Goal: Check status: Check status

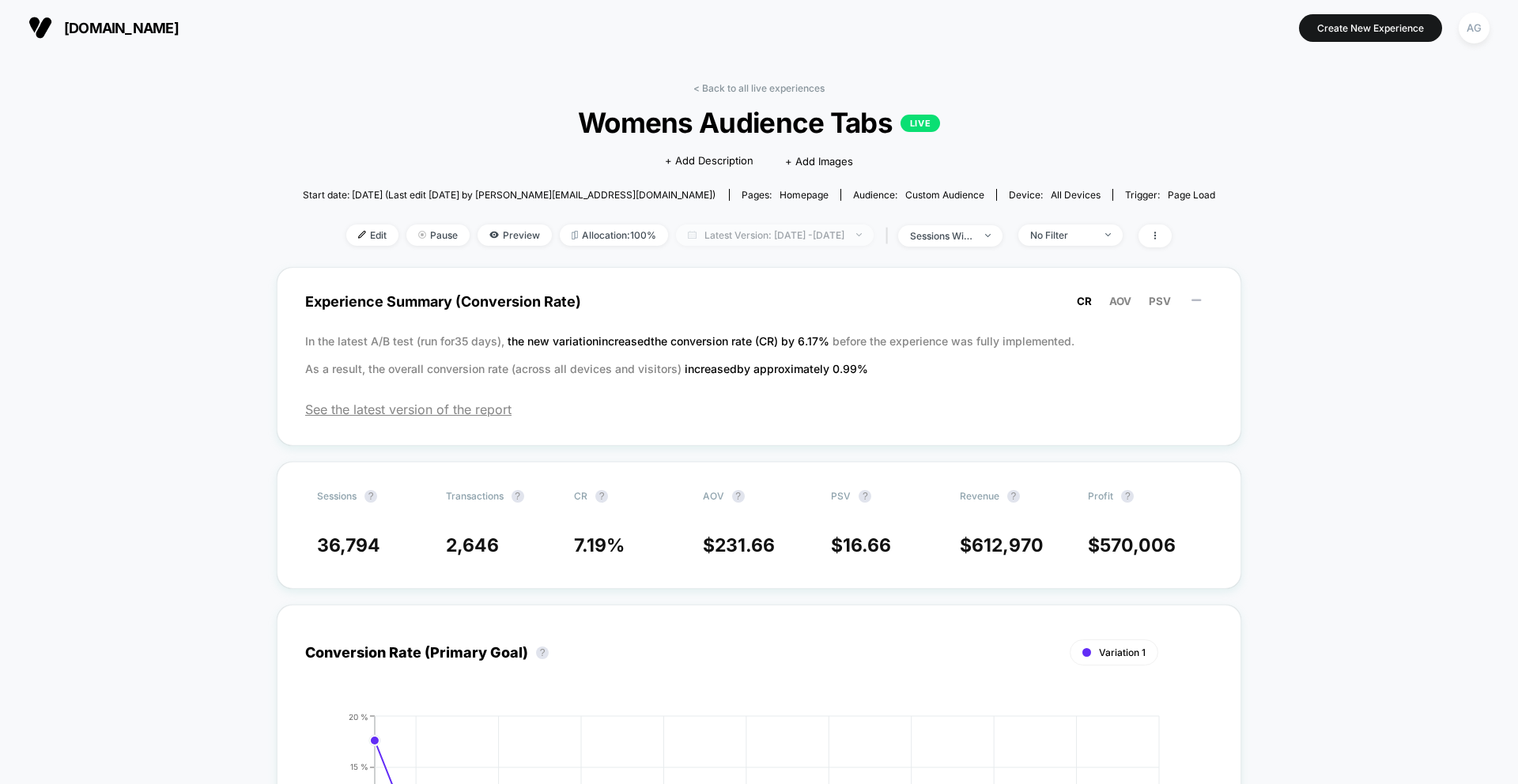
click at [716, 234] on span "Latest Version: [DATE] - [DATE]" at bounding box center [775, 235] width 197 height 21
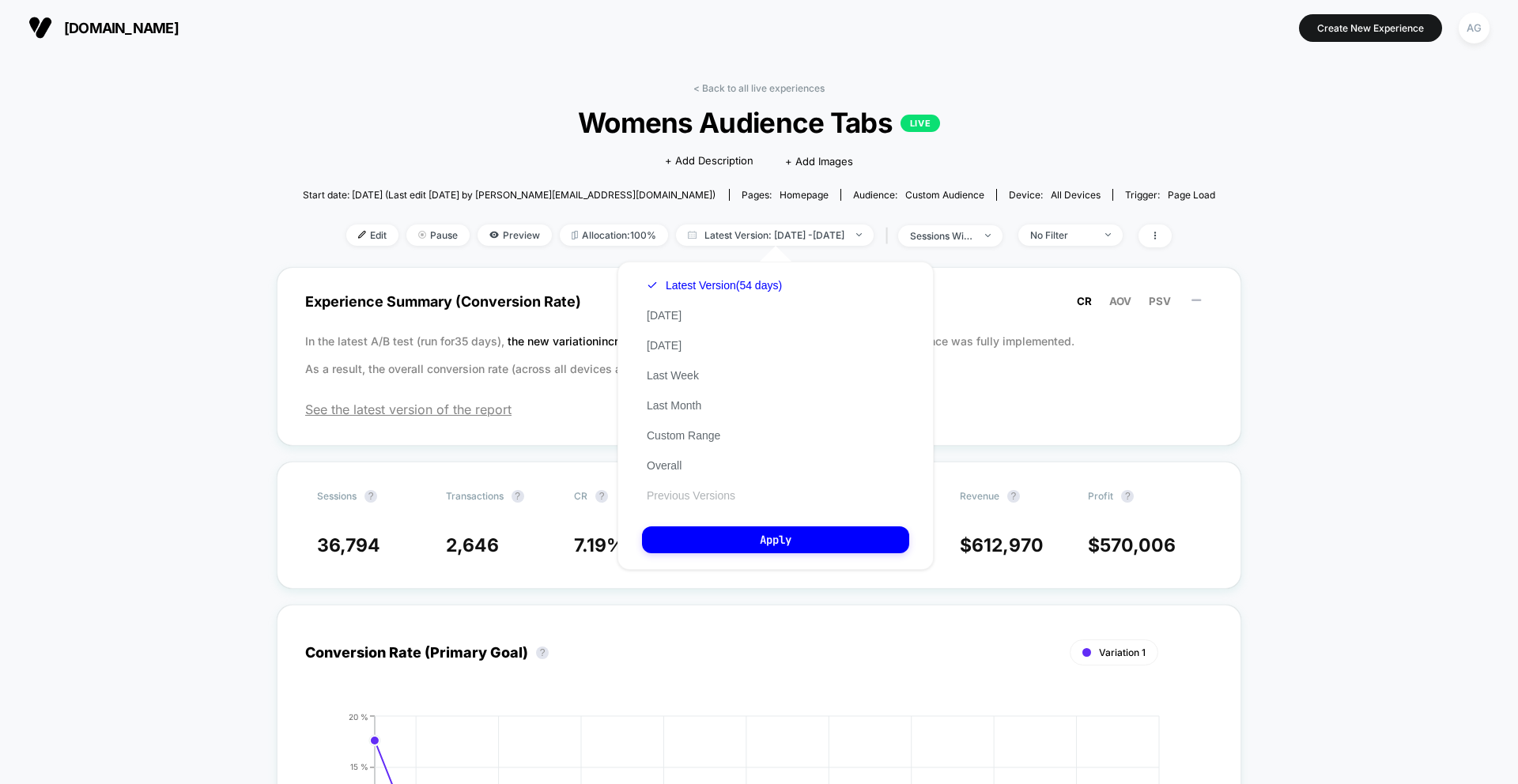
click at [663, 498] on button "Previous Versions" at bounding box center [691, 495] width 98 height 14
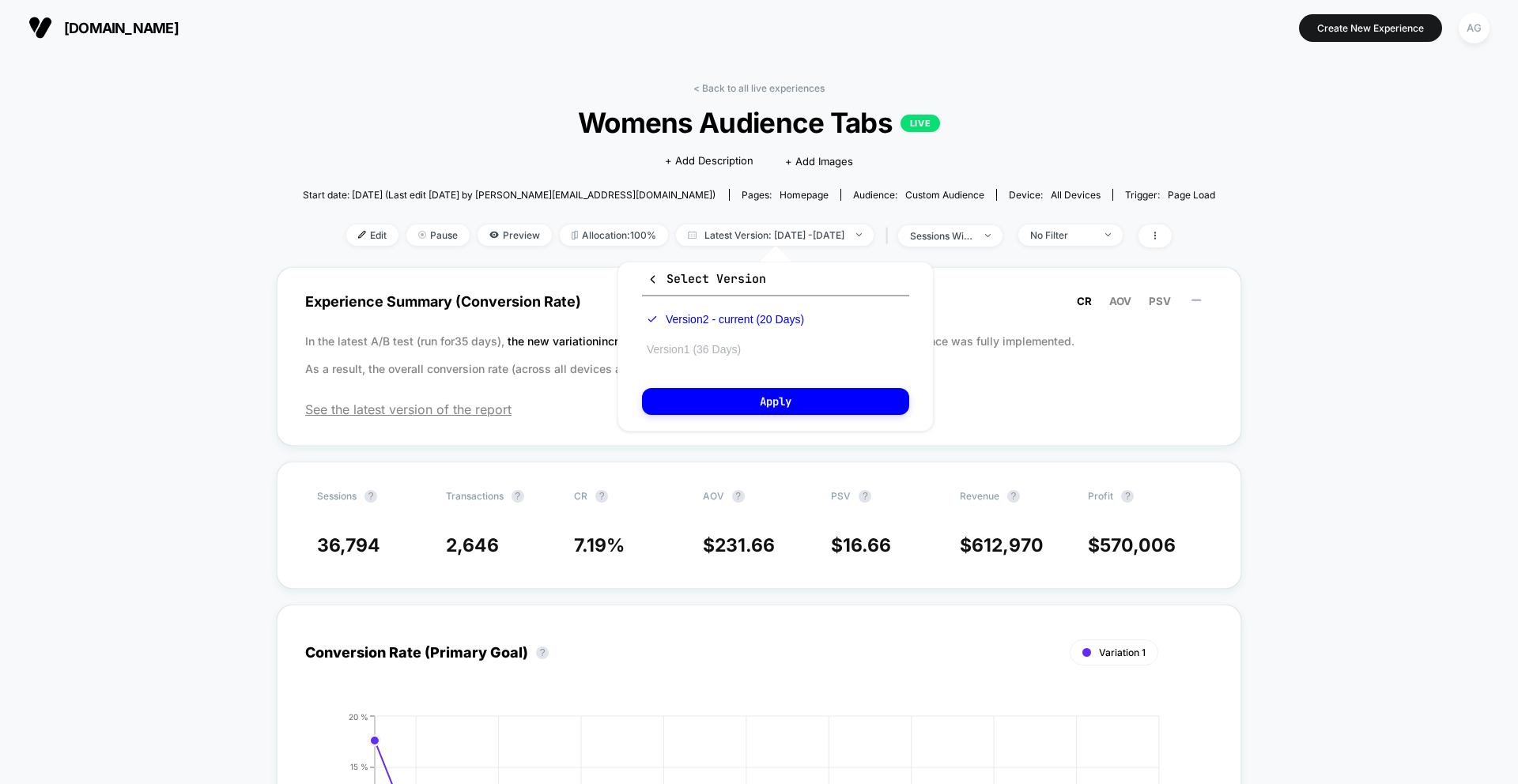
click at [707, 349] on button "Version 1 (36 Days)" at bounding box center [693, 349] width 104 height 14
click at [726, 403] on button "Apply" at bounding box center [775, 401] width 267 height 27
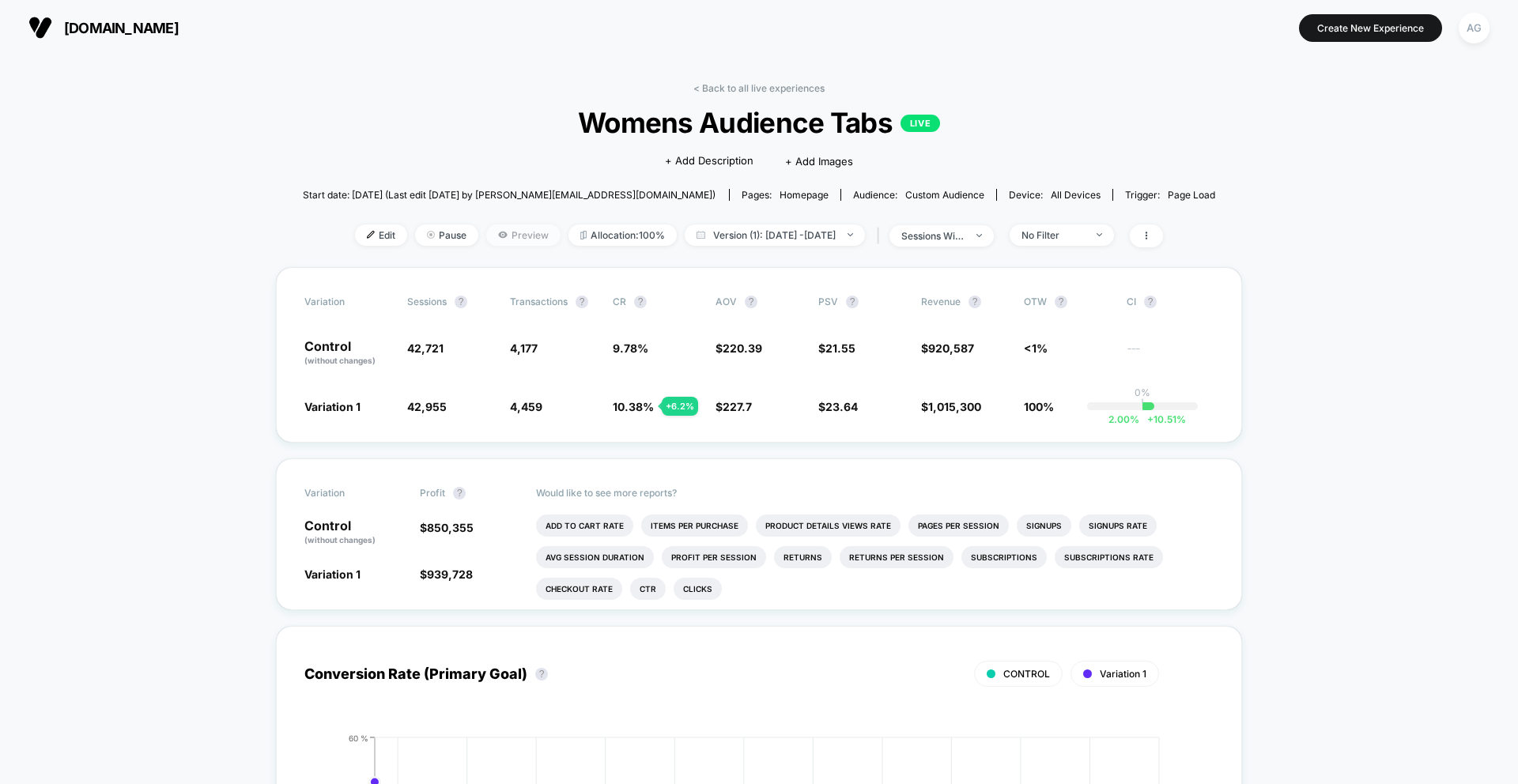
click at [486, 241] on span "Preview" at bounding box center [523, 235] width 75 height 21
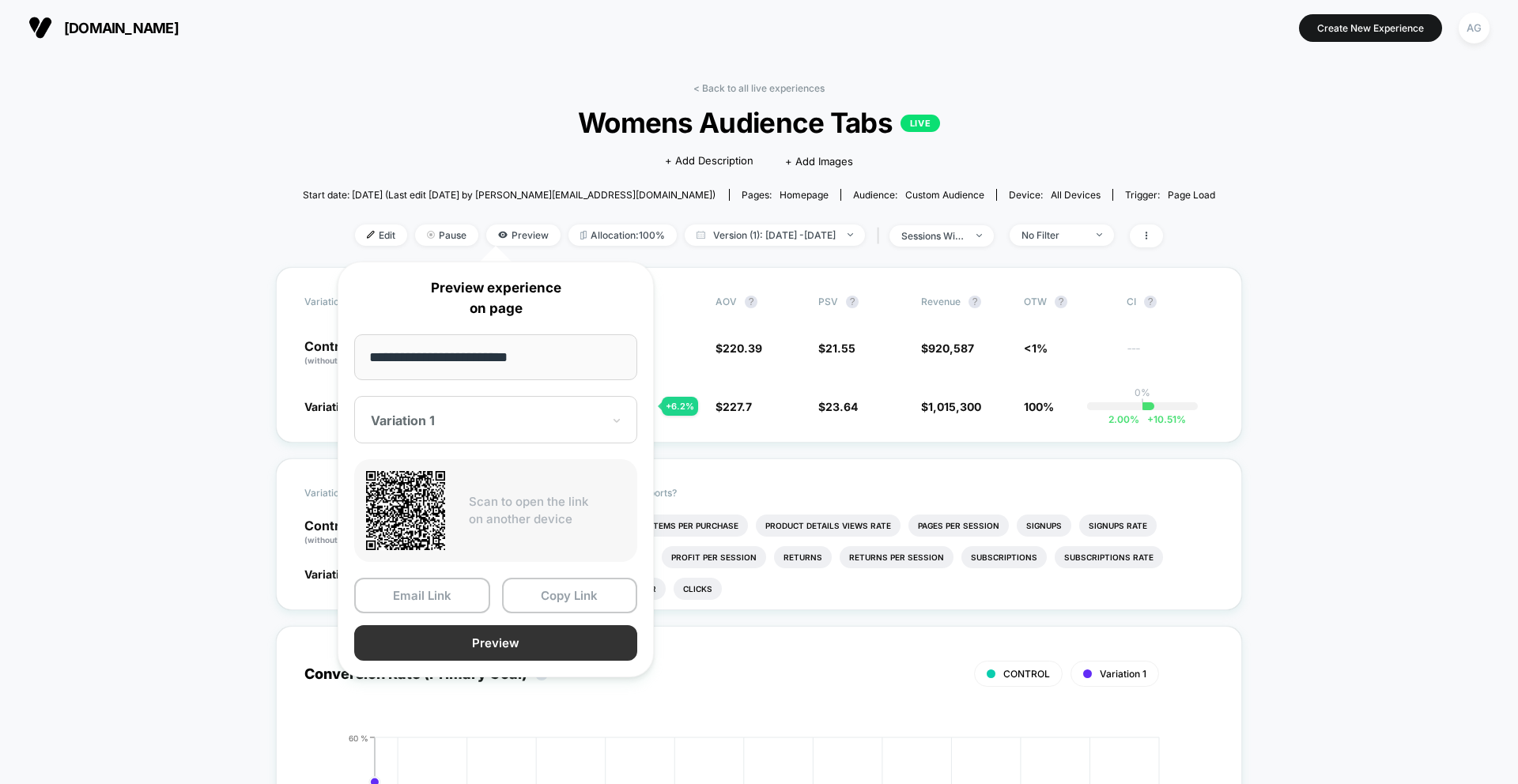
click at [486, 638] on button "Preview" at bounding box center [496, 642] width 283 height 35
